Goal: Information Seeking & Learning: Find specific fact

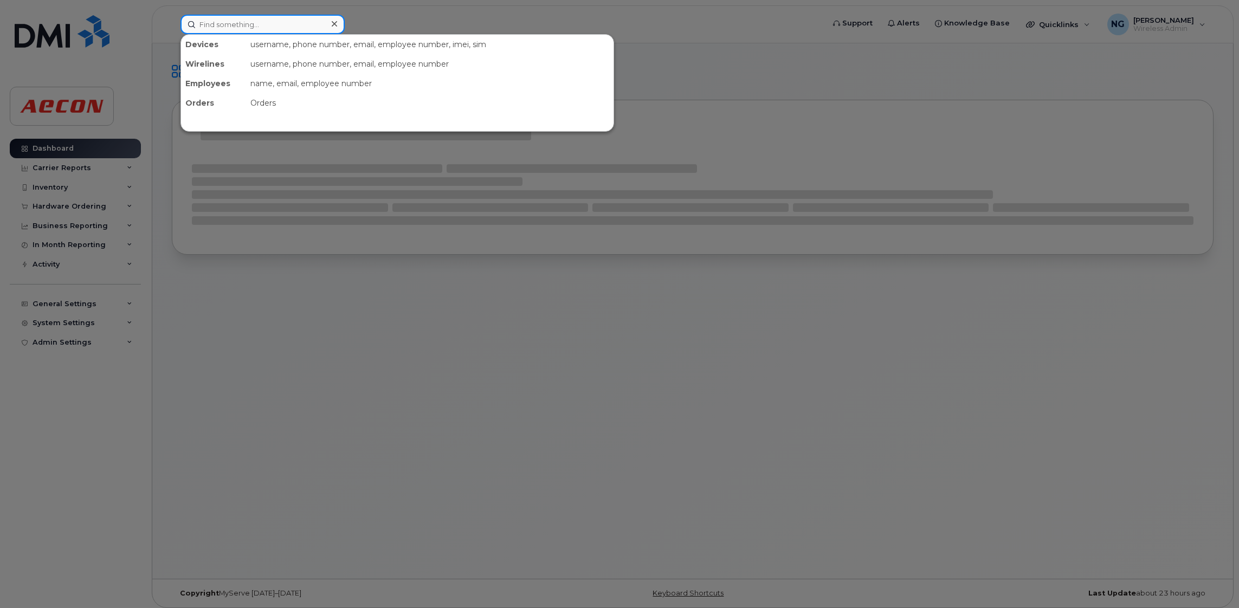
click at [239, 24] on input at bounding box center [262, 25] width 164 height 20
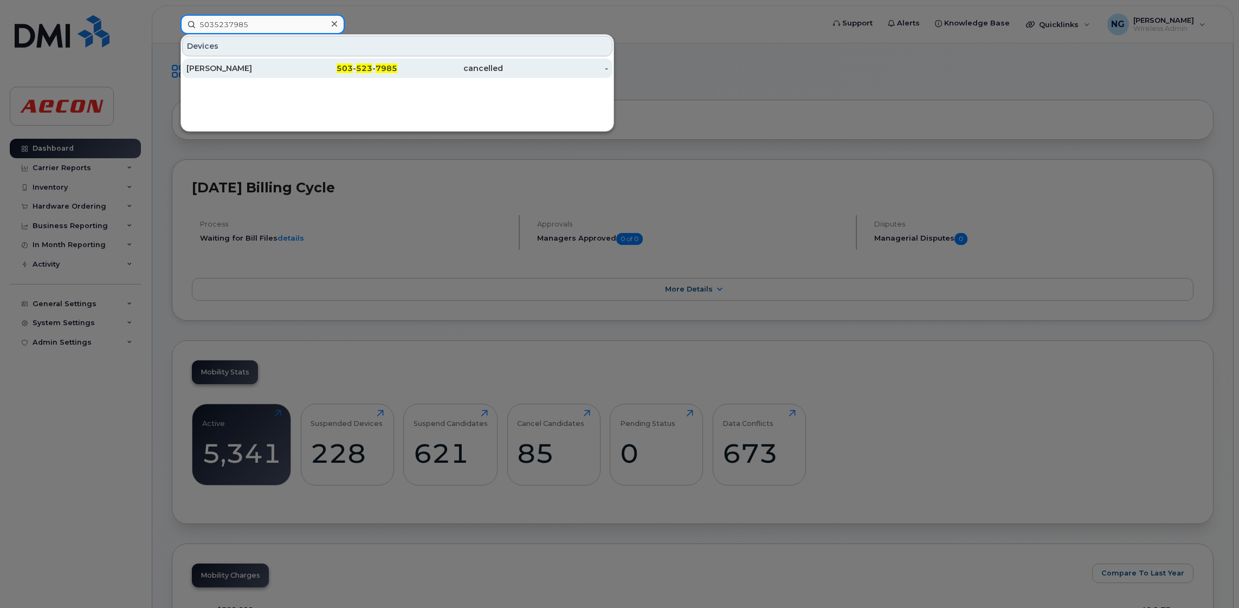
type input "5035237985"
click at [343, 70] on span "503" at bounding box center [345, 68] width 16 height 10
click at [344, 70] on span "503" at bounding box center [345, 68] width 16 height 10
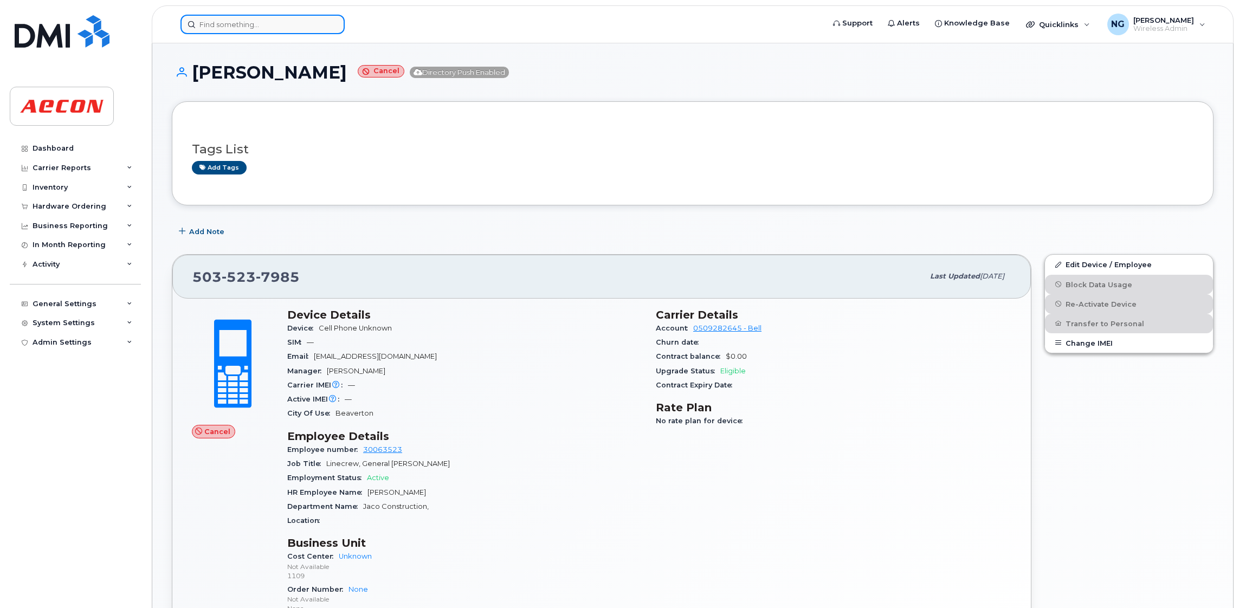
click at [266, 23] on input at bounding box center [262, 25] width 164 height 20
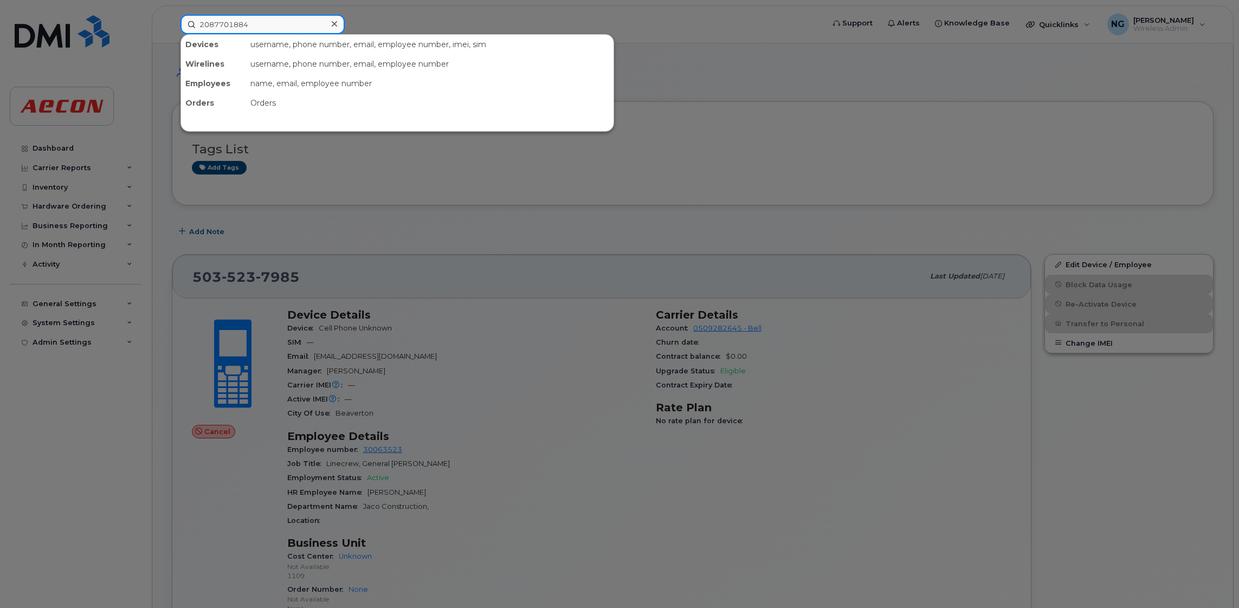
type input "2087701884"
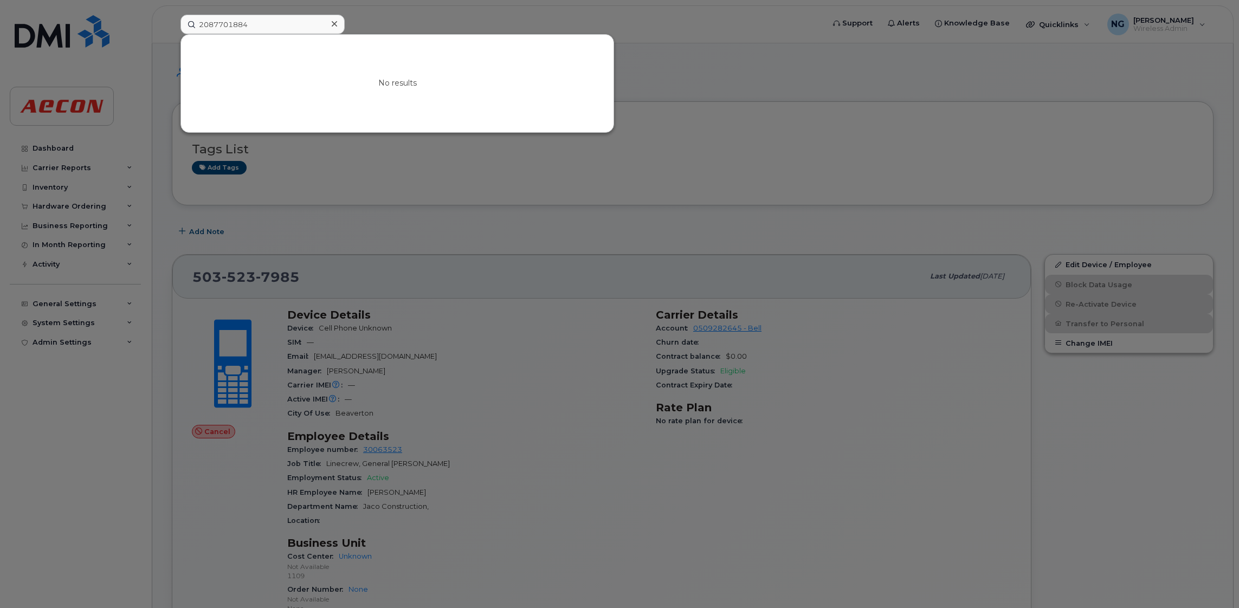
click at [334, 25] on icon at bounding box center [334, 24] width 5 height 9
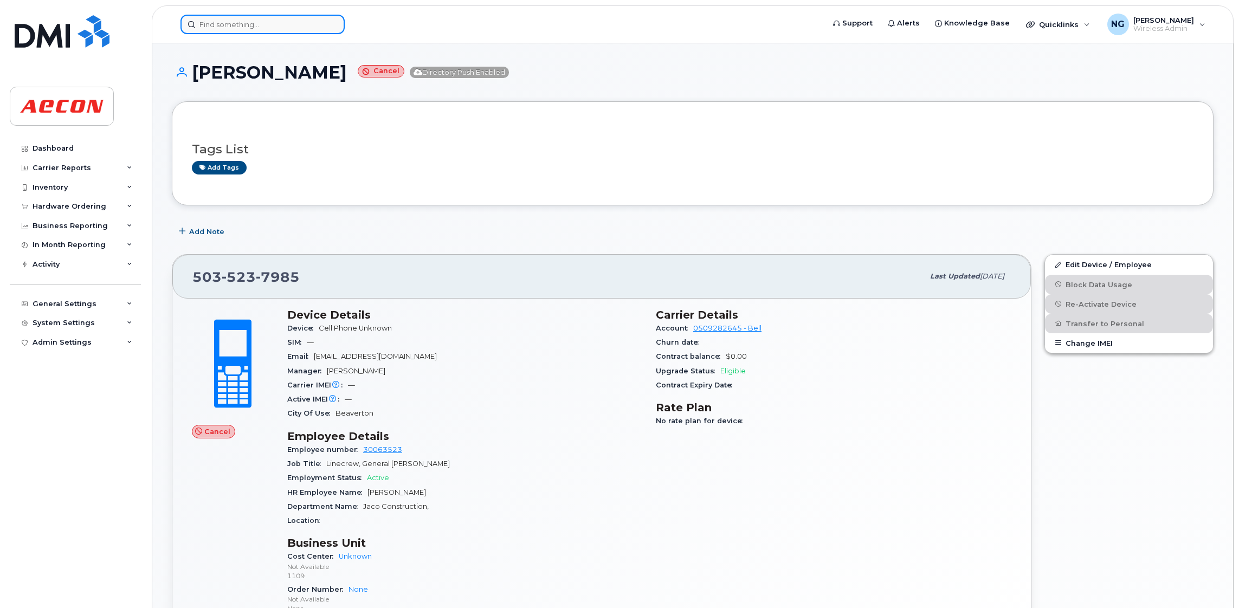
click at [277, 26] on input at bounding box center [262, 25] width 164 height 20
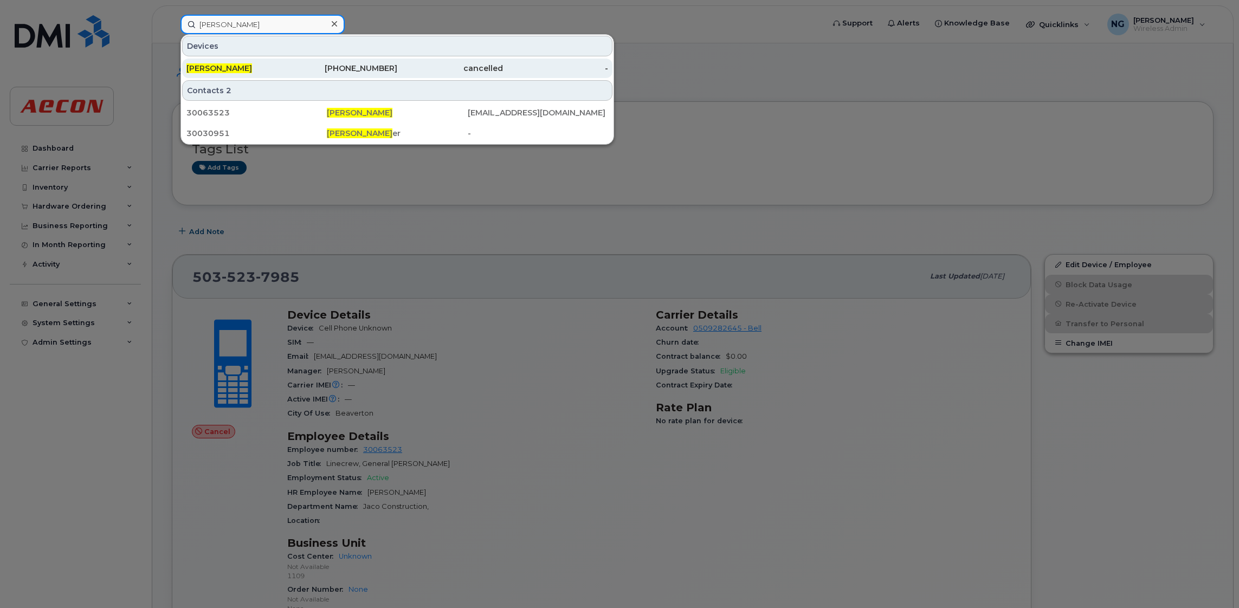
type input "david hatch"
click at [384, 69] on div "503-523-7985" at bounding box center [345, 68] width 106 height 11
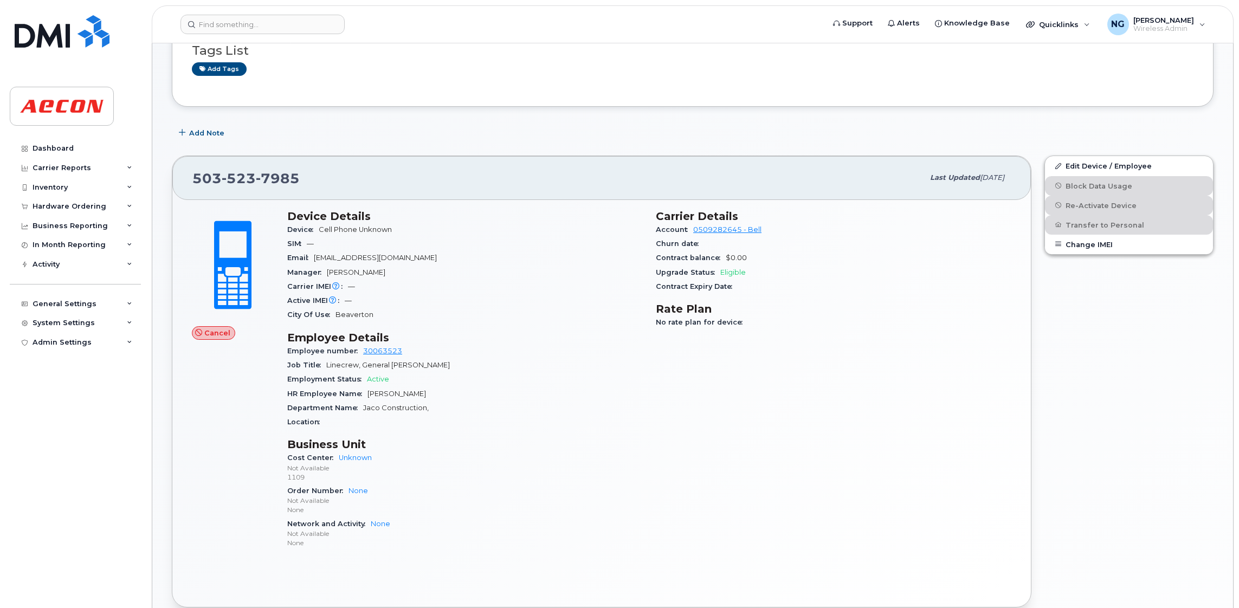
scroll to position [22, 0]
